Goal: Task Accomplishment & Management: Manage account settings

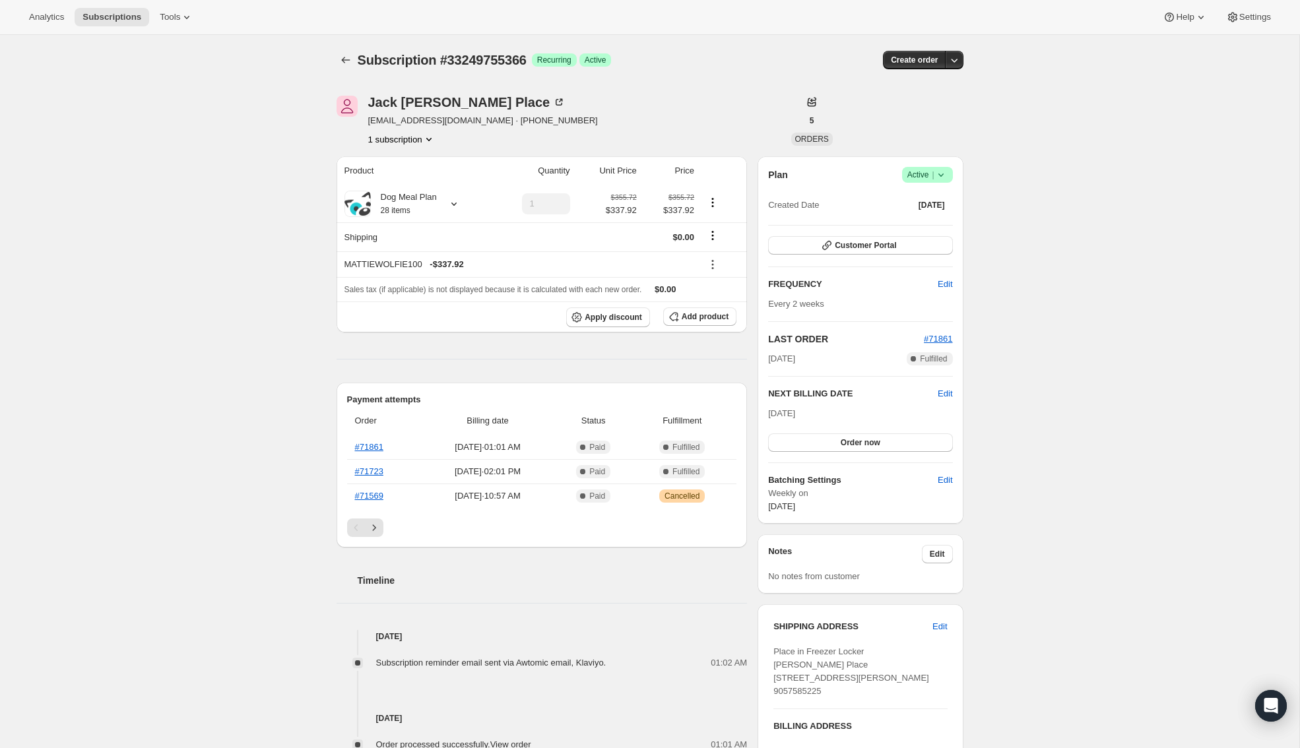
click at [1047, 410] on div "Subscription #33249755366. This page is ready Subscription #33249755366 Success…" at bounding box center [649, 573] width 1299 height 1077
click at [947, 177] on icon at bounding box center [940, 174] width 13 height 13
click at [931, 199] on span "Pause subscription" at bounding box center [922, 201] width 73 height 10
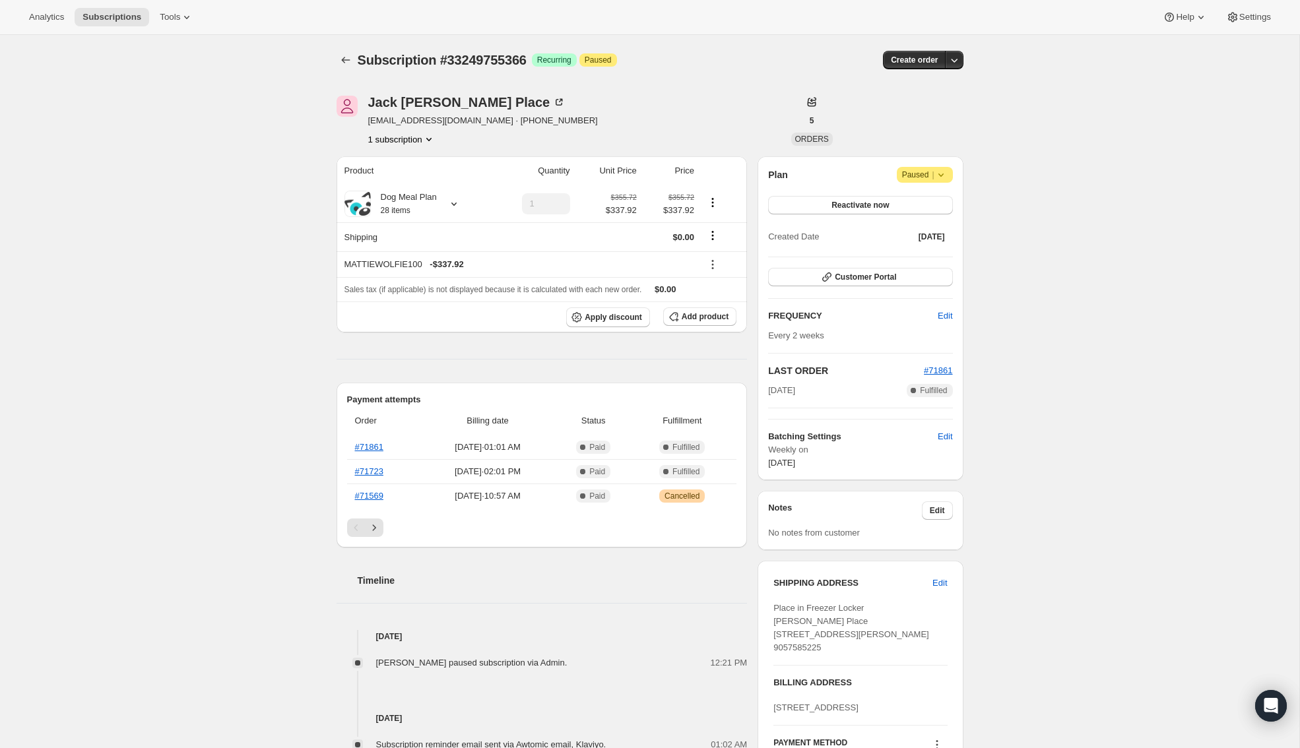
click at [257, 180] on div "Subscription #33249755366. This page is ready Subscription #33249755366 Success…" at bounding box center [649, 573] width 1299 height 1077
